Goal: Contribute content

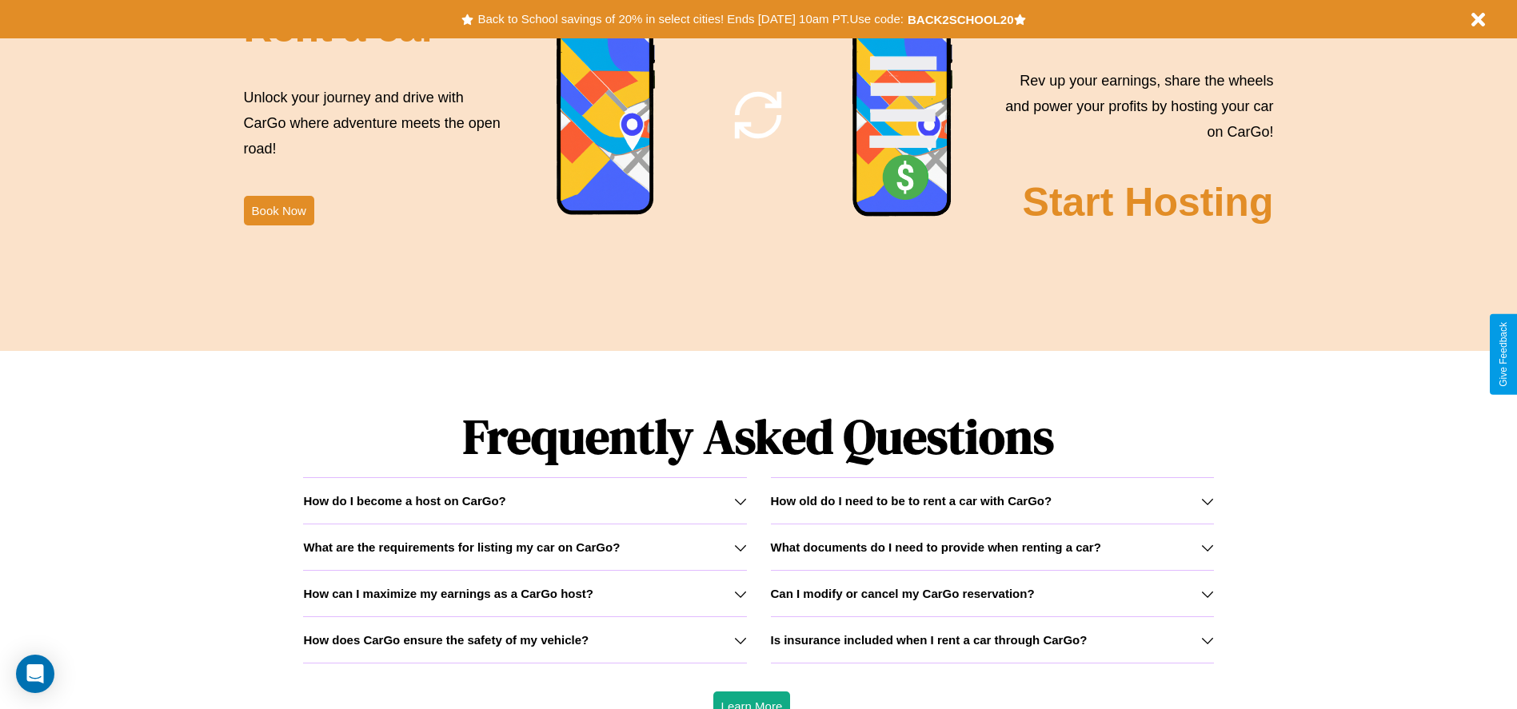
scroll to position [2294, 0]
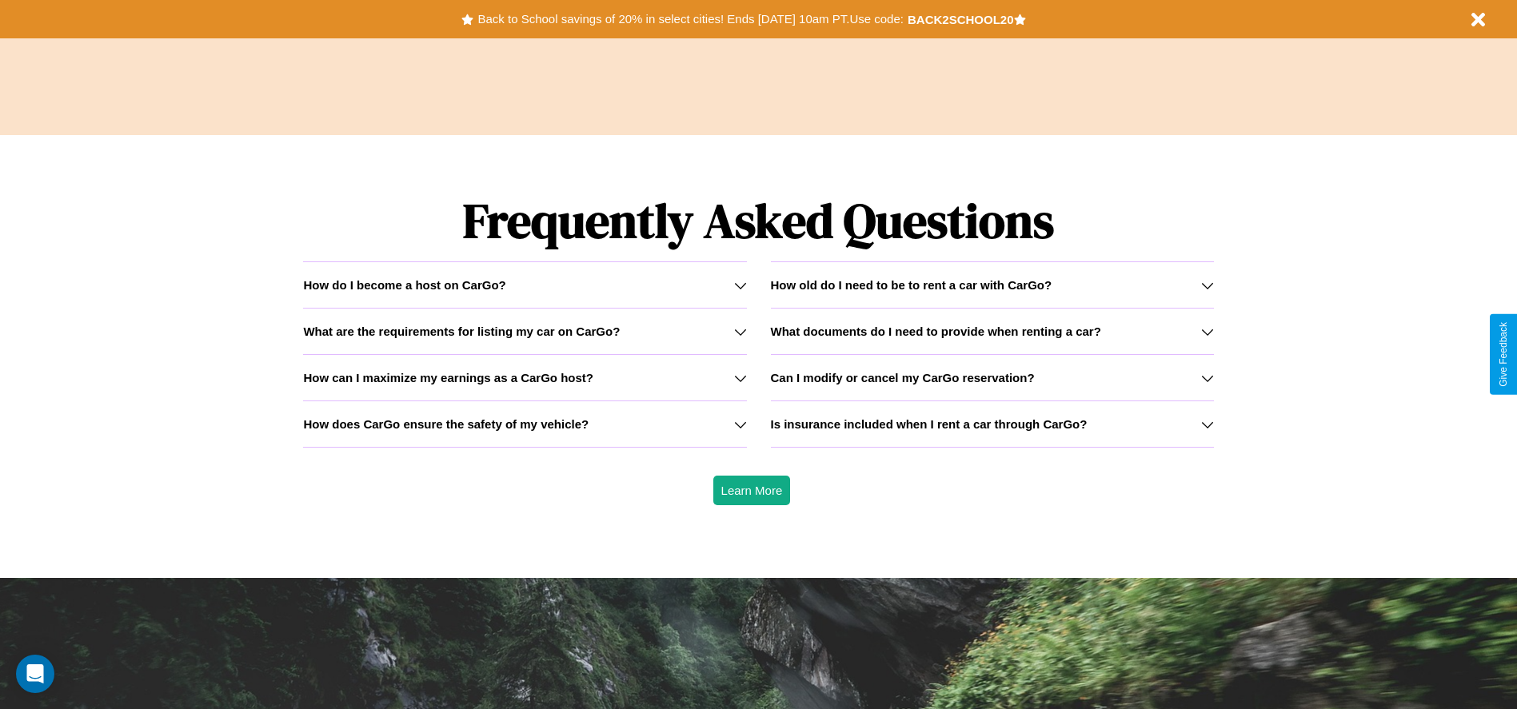
click at [991, 331] on h3 "What documents do I need to provide when renting a car?" at bounding box center [936, 332] width 330 height 14
click at [991, 285] on h3 "How old do I need to be to rent a car with CarGo?" at bounding box center [911, 285] width 281 height 14
click at [740, 424] on icon at bounding box center [740, 424] width 13 height 13
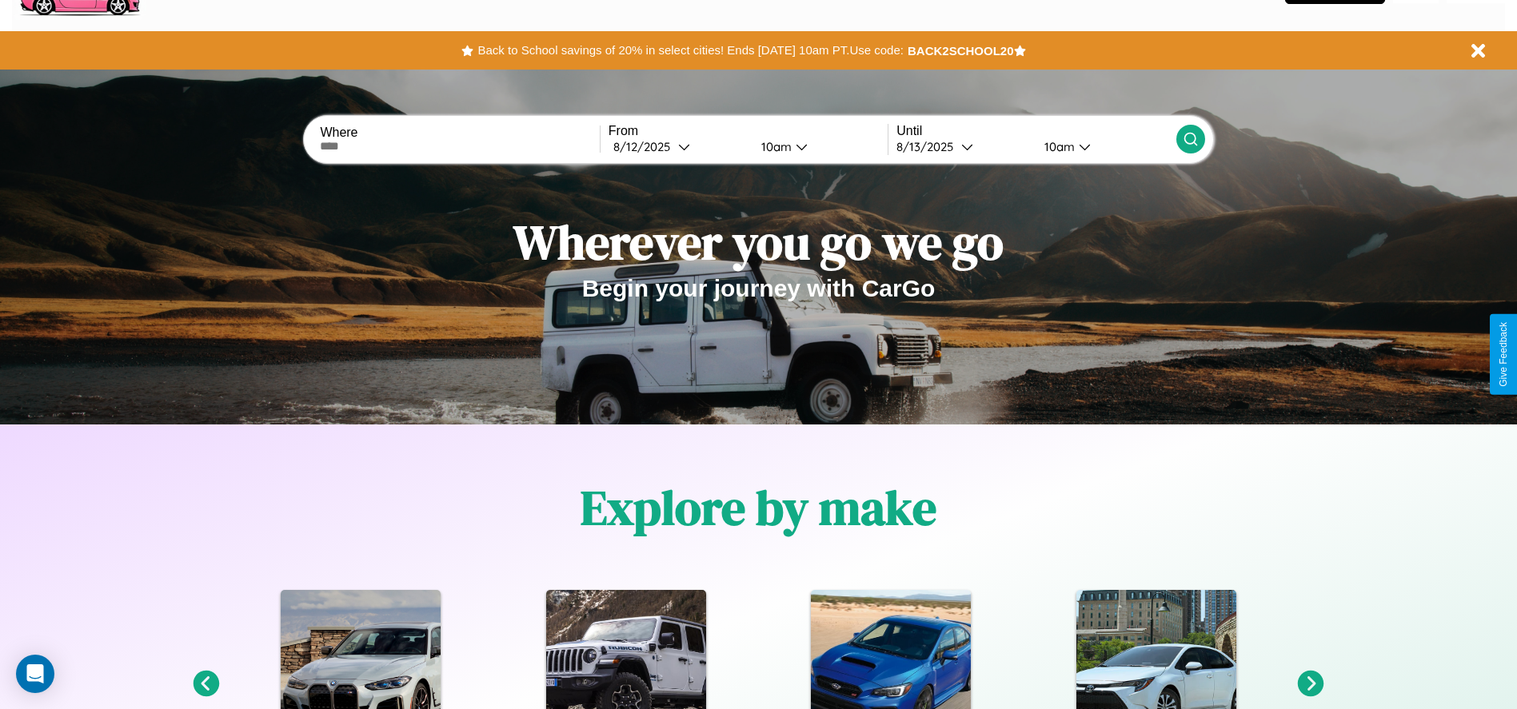
scroll to position [0, 0]
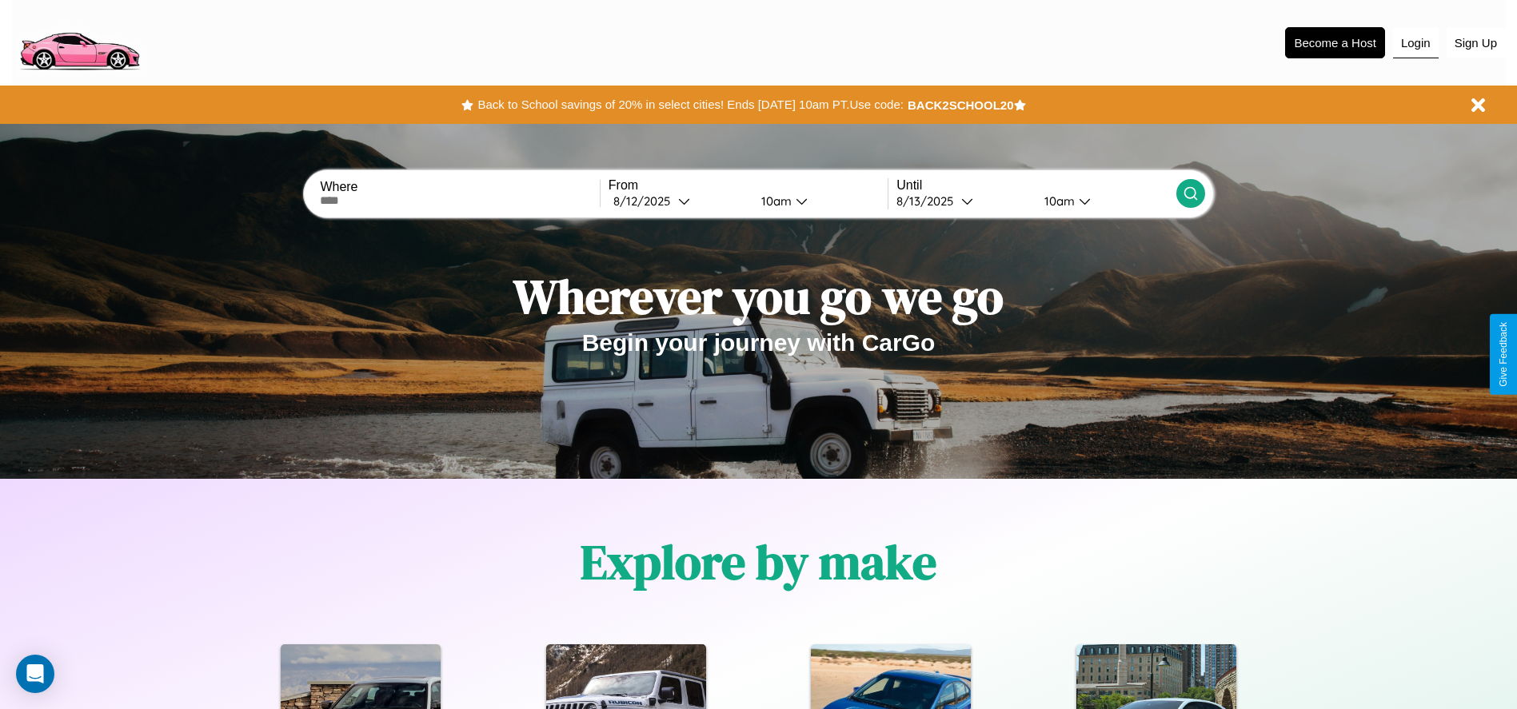
click at [1415, 42] on button "Login" at bounding box center [1416, 43] width 46 height 30
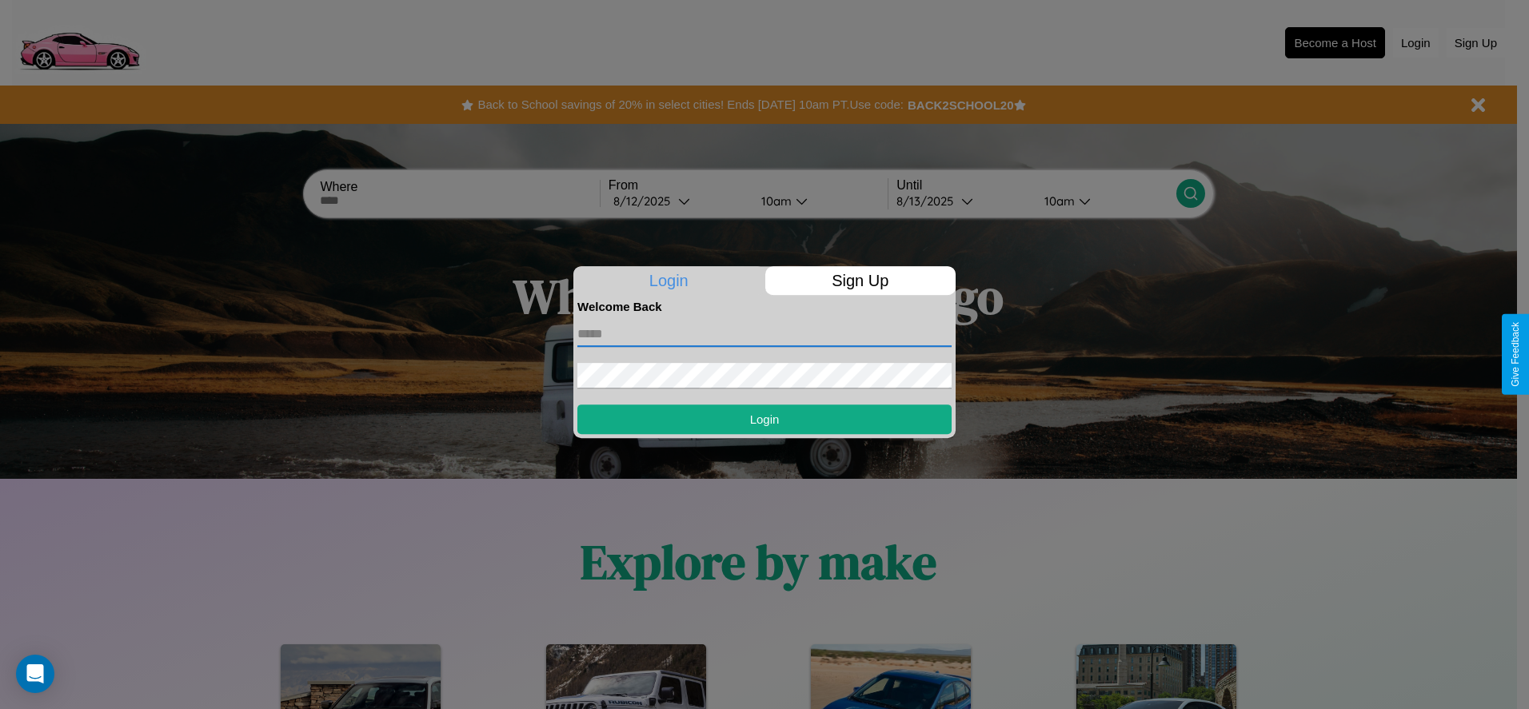
click at [764, 333] on input "text" at bounding box center [764, 334] width 374 height 26
type input "**********"
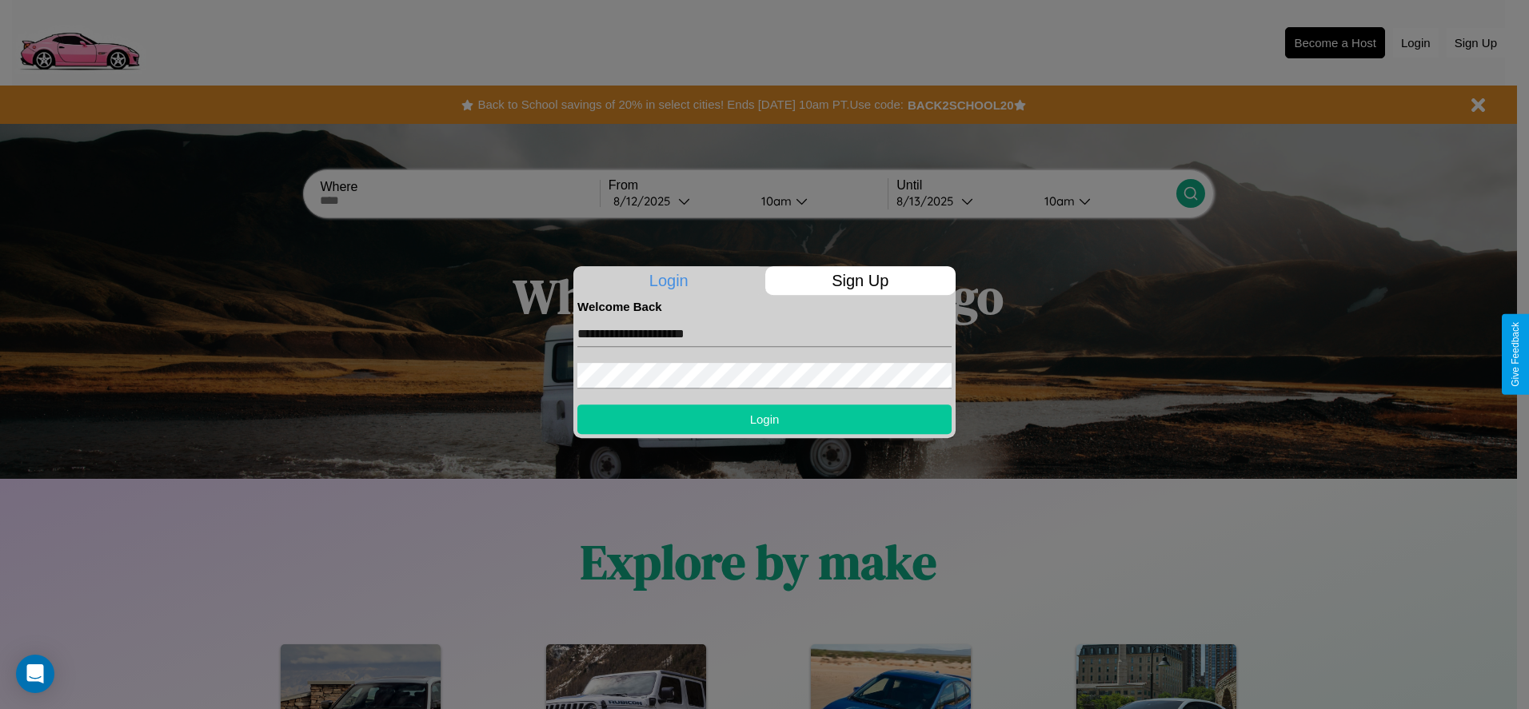
click at [764, 419] on button "Login" at bounding box center [764, 420] width 374 height 30
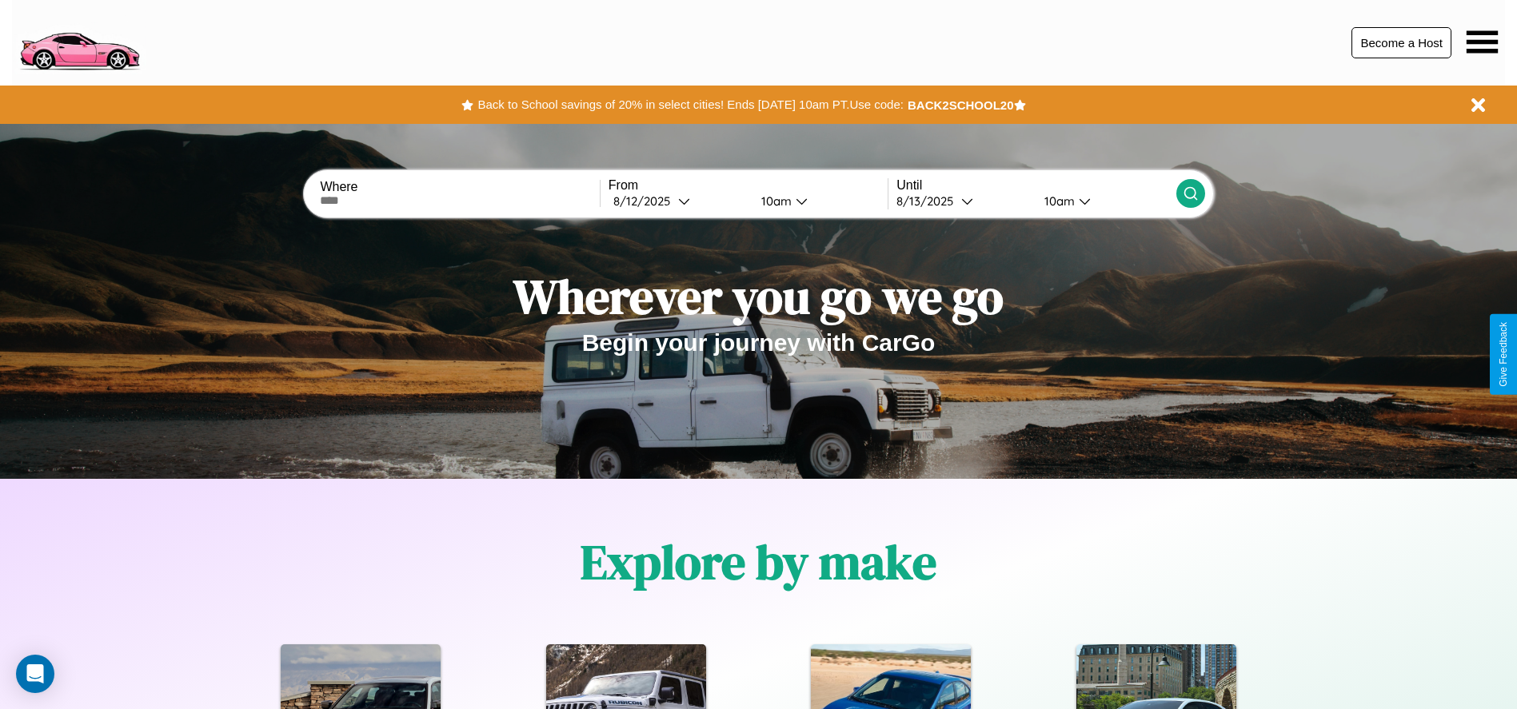
click at [1401, 42] on button "Become a Host" at bounding box center [1401, 42] width 100 height 31
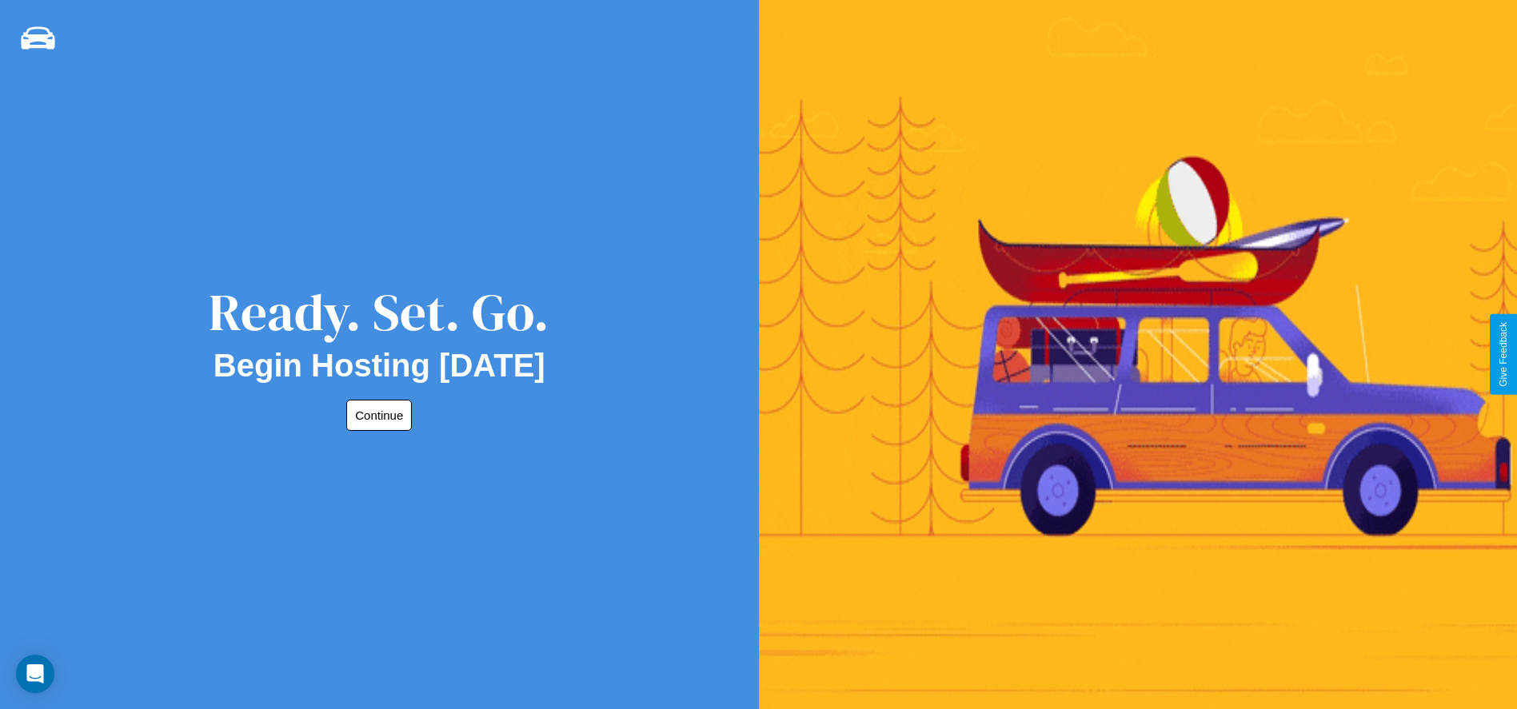
click at [376, 415] on button "Continue" at bounding box center [379, 415] width 66 height 31
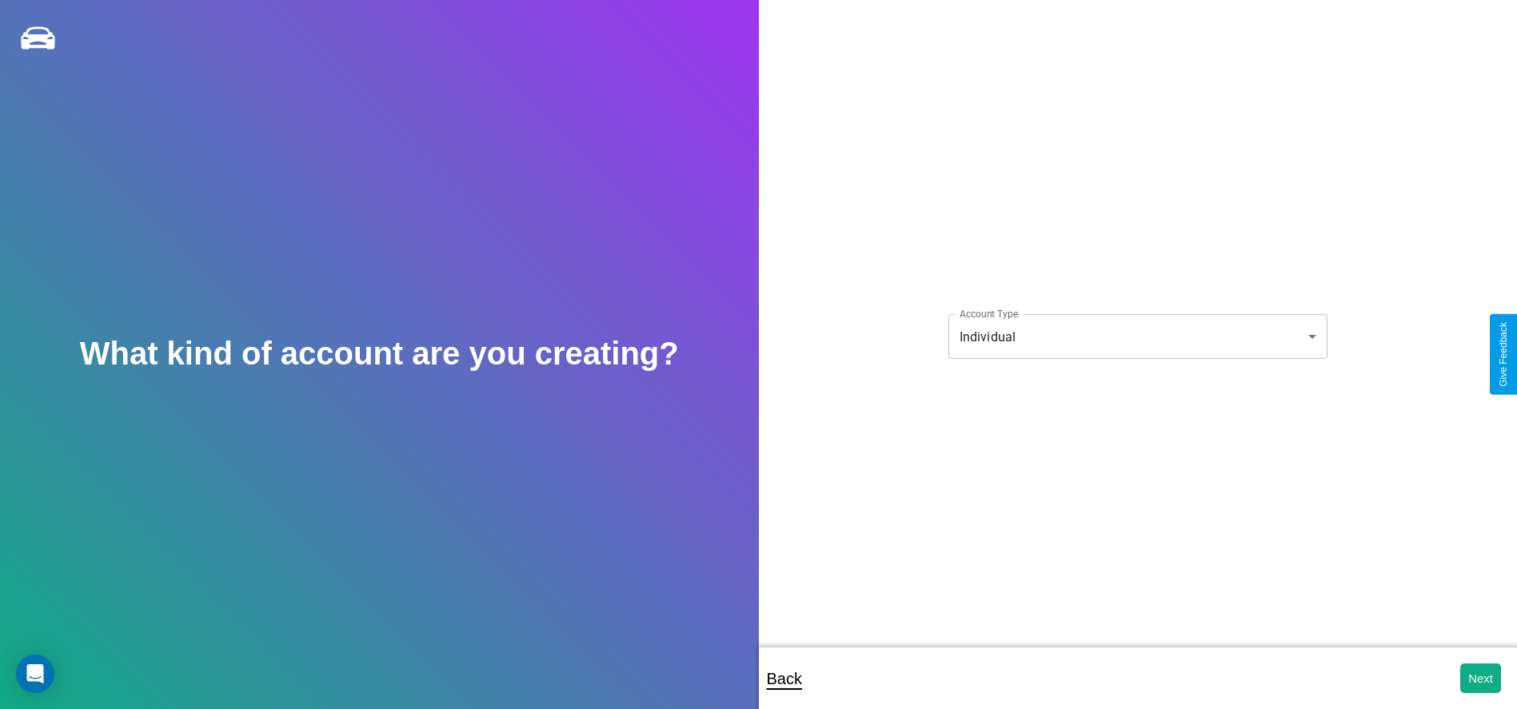
click at [1137, 337] on body "**********" at bounding box center [758, 365] width 1517 height 731
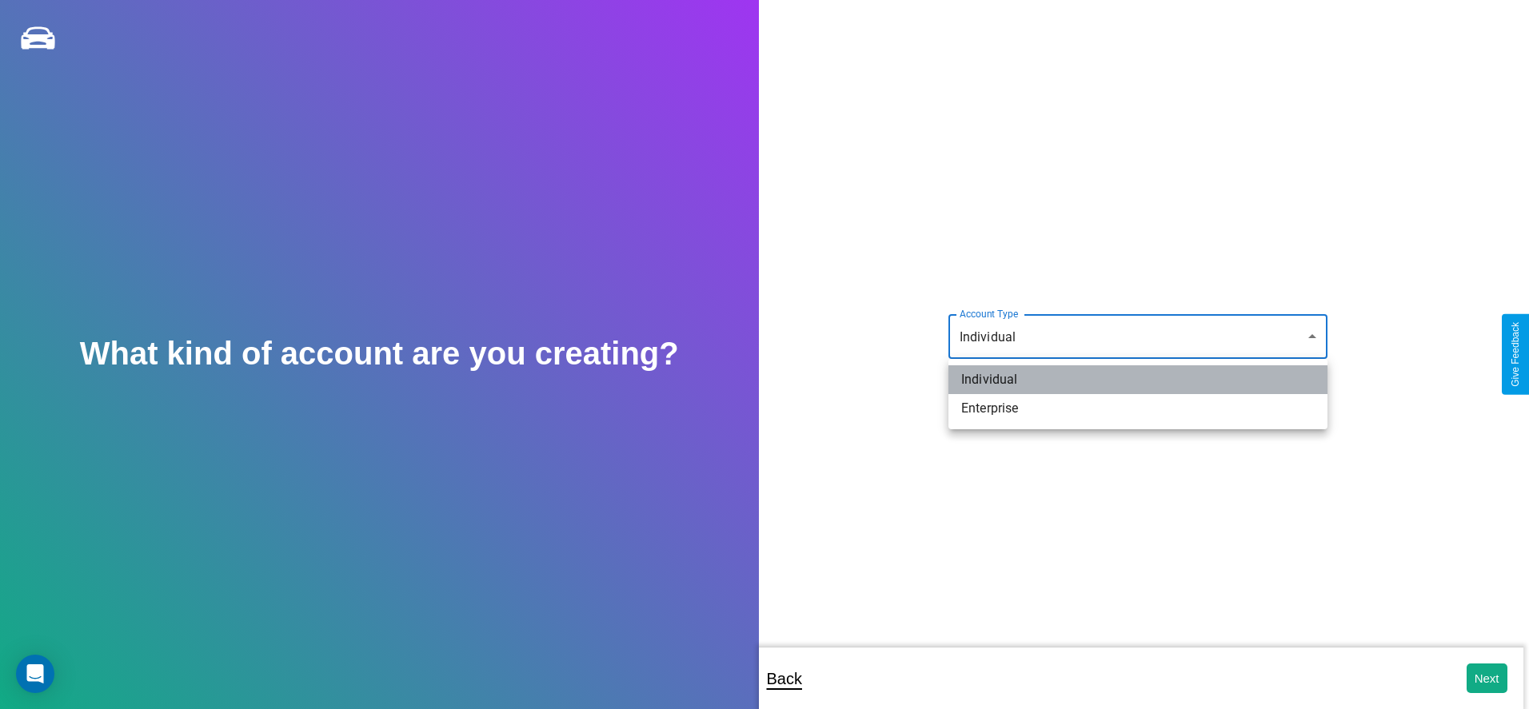
click at [1138, 380] on li "Individual" at bounding box center [1137, 379] width 379 height 29
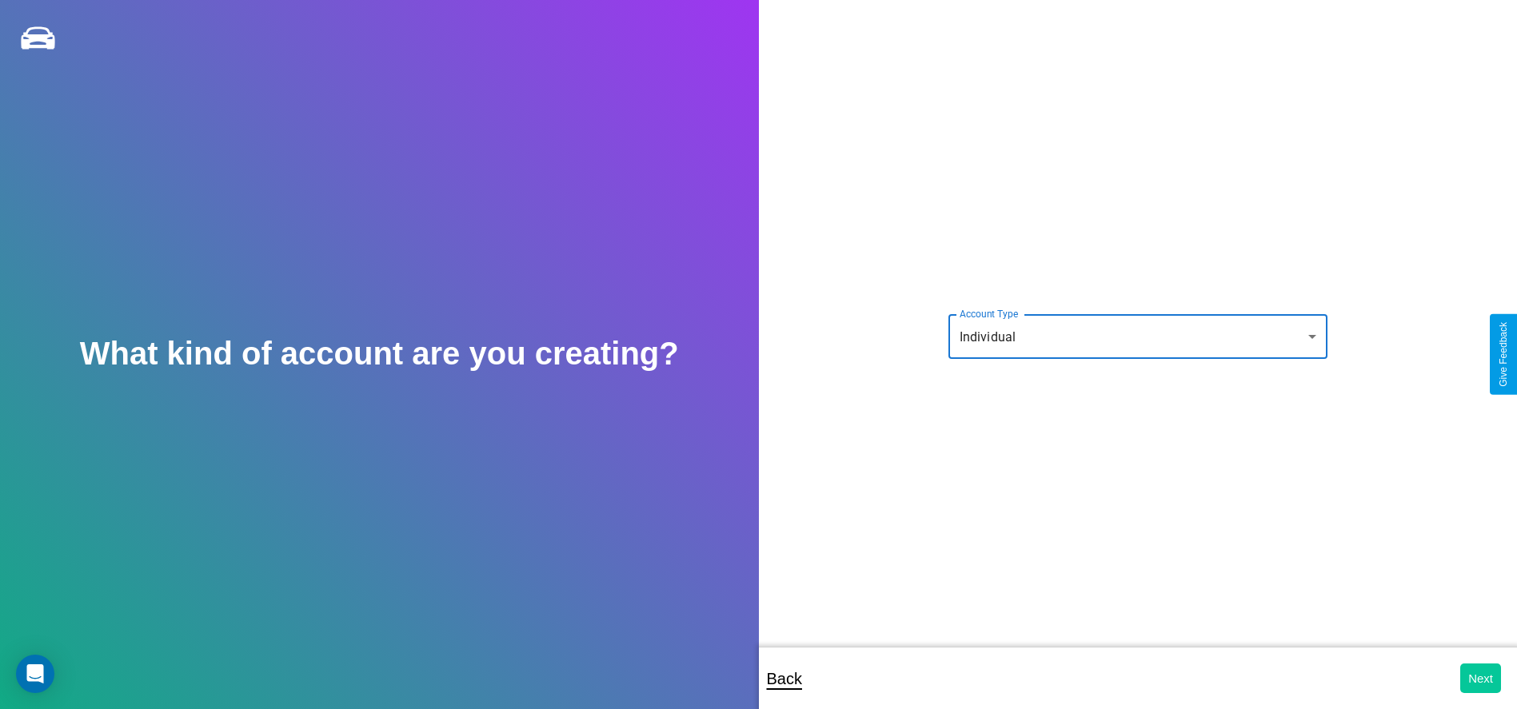
click at [1480, 678] on button "Next" at bounding box center [1480, 679] width 41 height 30
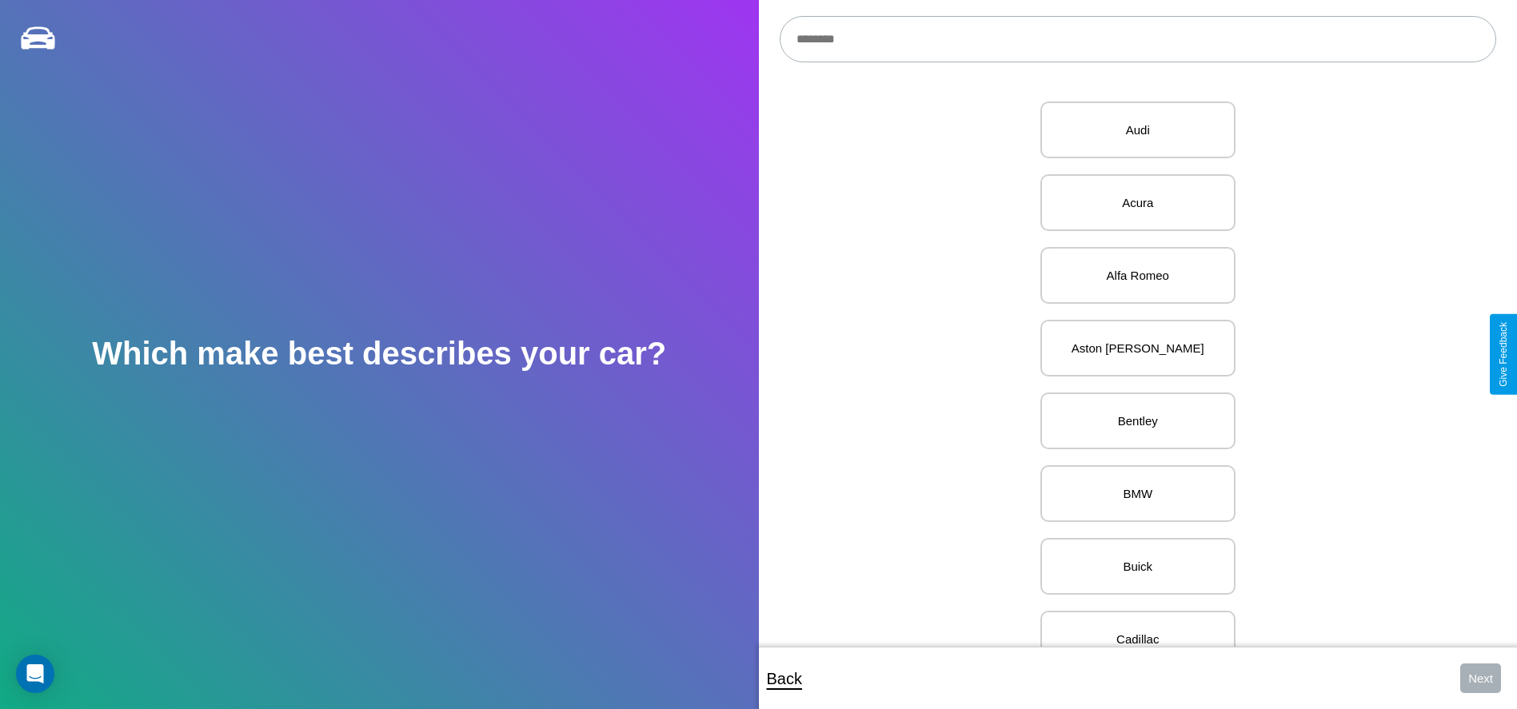
click at [1137, 39] on input "text" at bounding box center [1138, 39] width 716 height 46
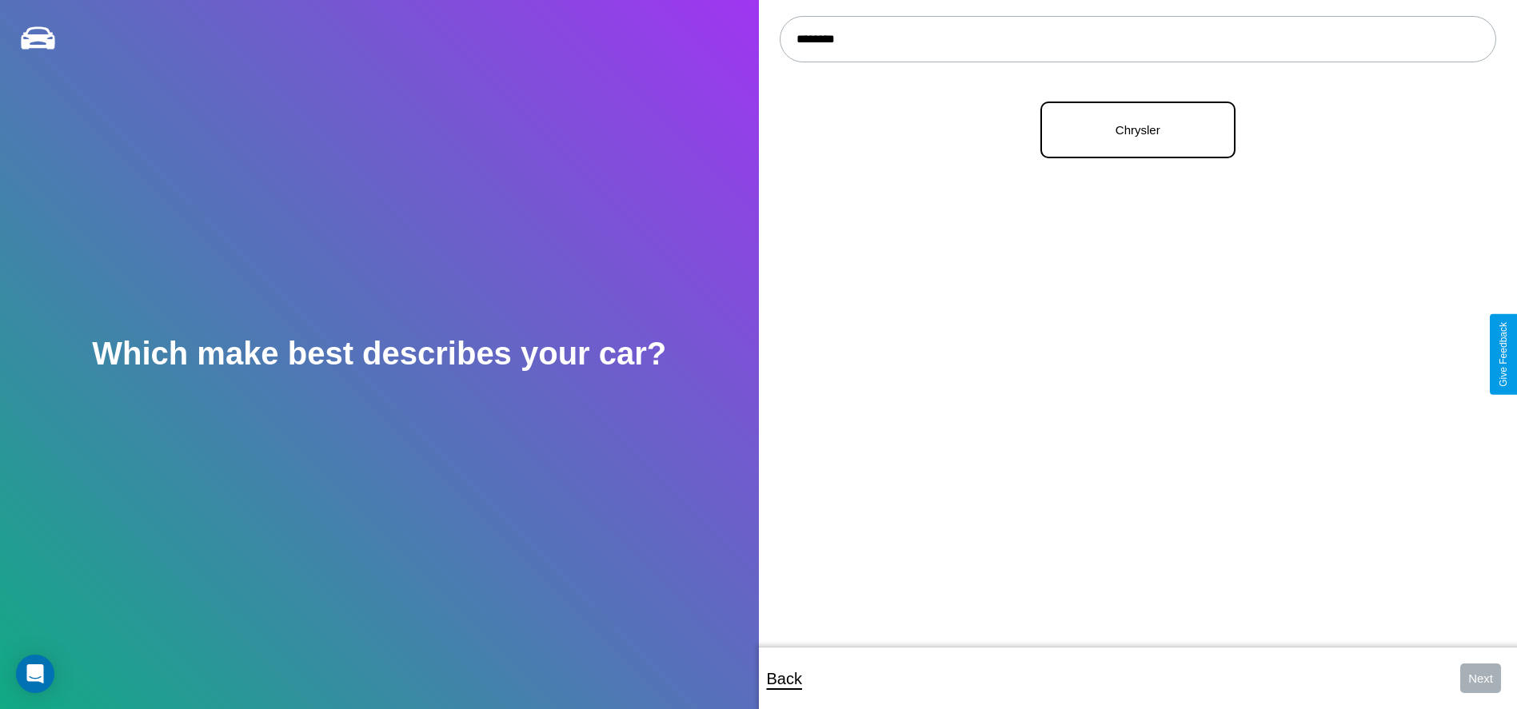
type input "********"
click at [1131, 130] on p "Chrysler" at bounding box center [1138, 130] width 160 height 22
click at [1480, 678] on button "Next" at bounding box center [1480, 679] width 41 height 30
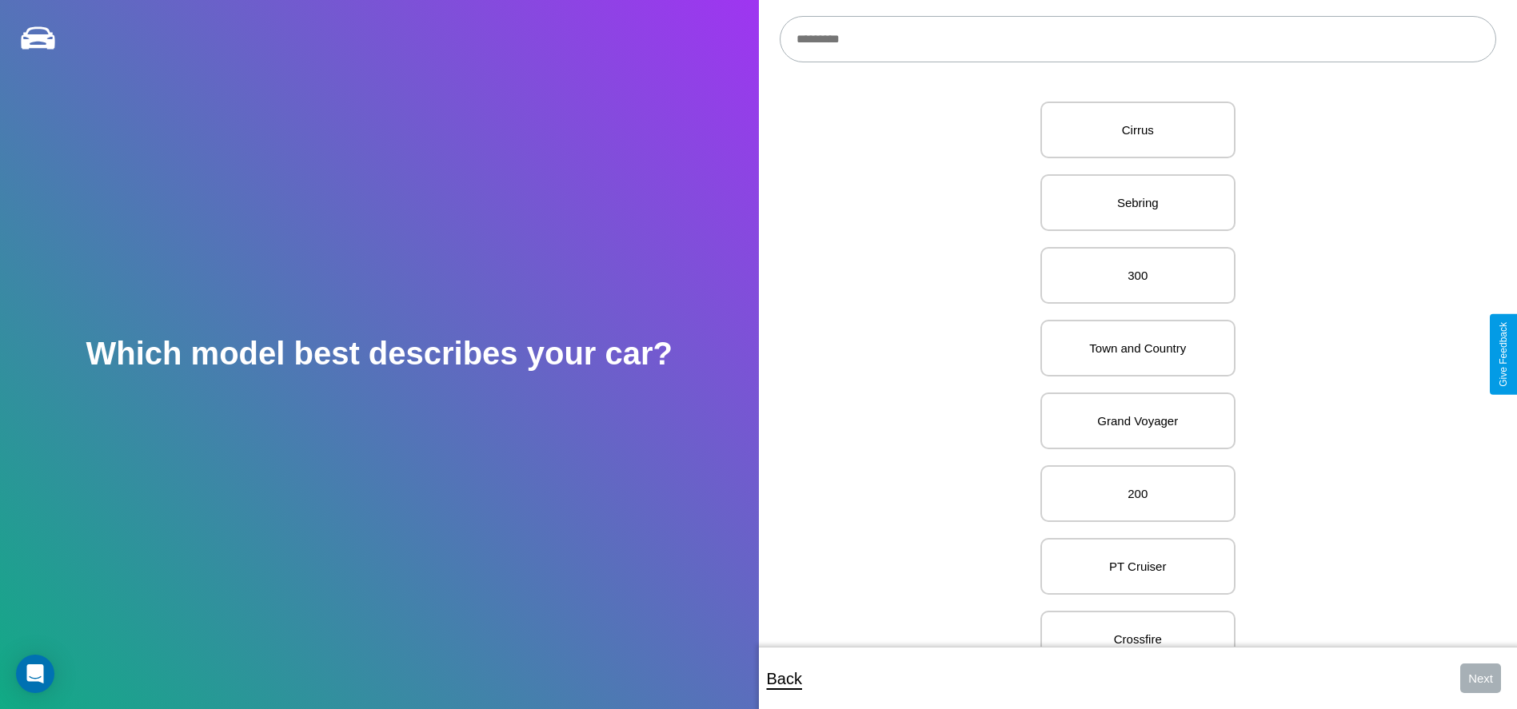
click at [1137, 39] on input "text" at bounding box center [1138, 39] width 716 height 46
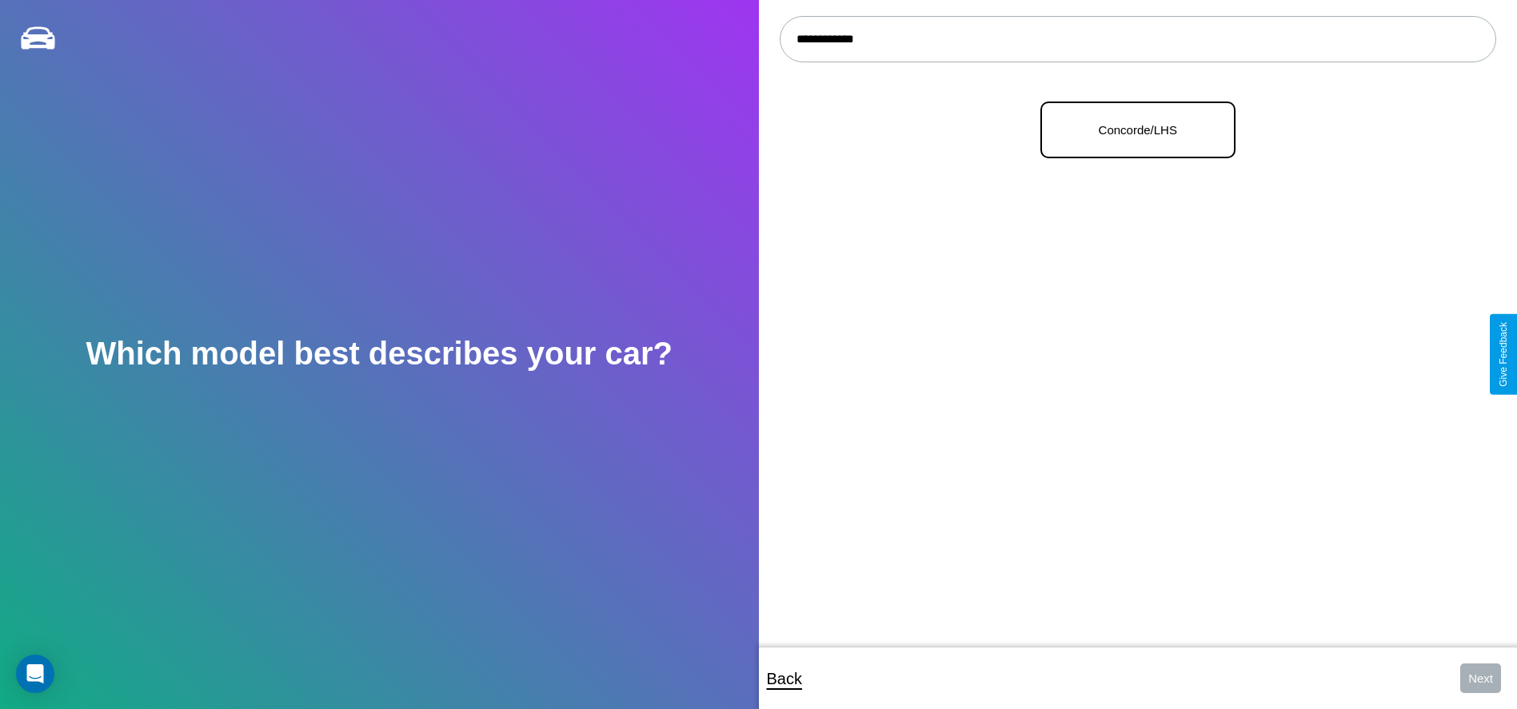
type input "**********"
click at [1131, 130] on p "Concorde/LHS" at bounding box center [1138, 130] width 160 height 22
click at [1480, 678] on button "Next" at bounding box center [1480, 679] width 41 height 30
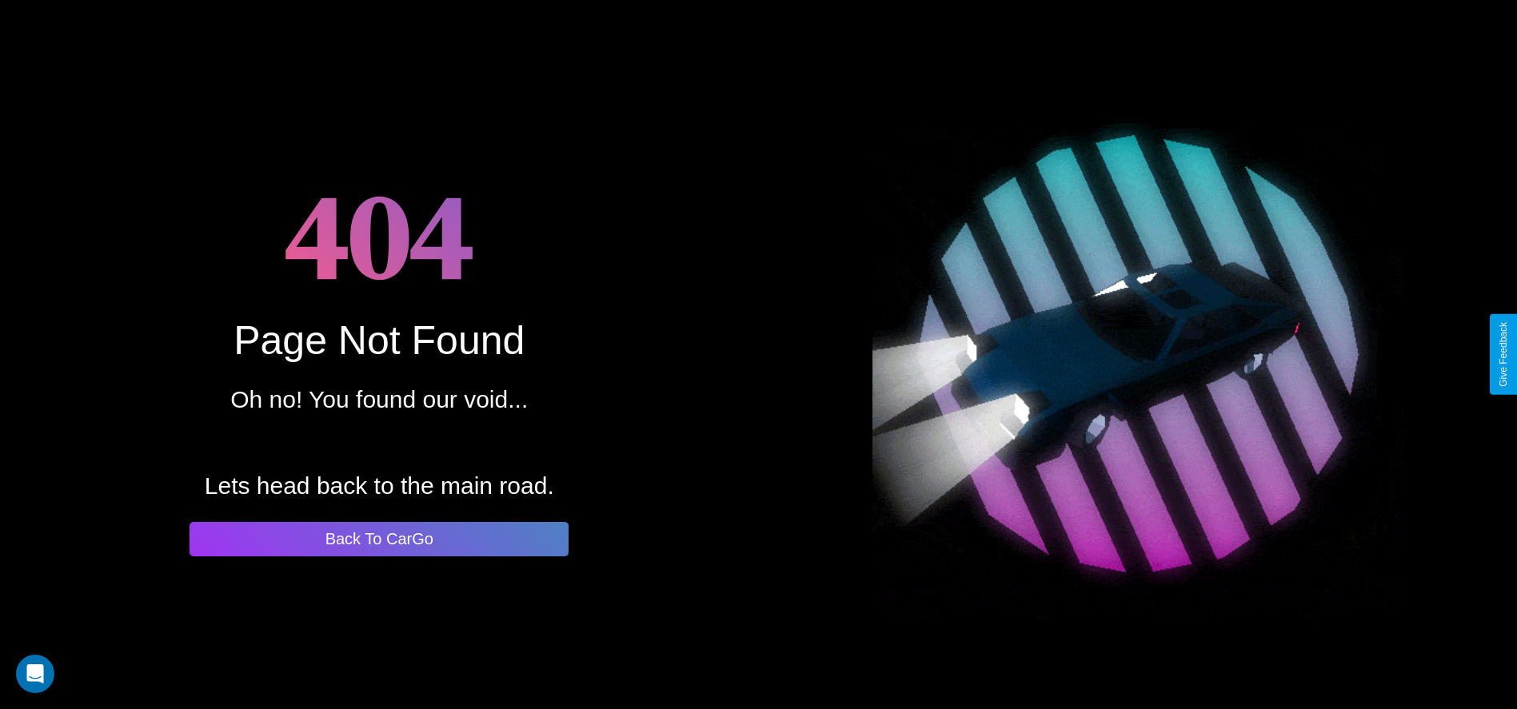
click at [379, 539] on button "Back To CarGo" at bounding box center [378, 539] width 379 height 34
